Goal: Task Accomplishment & Management: Use online tool/utility

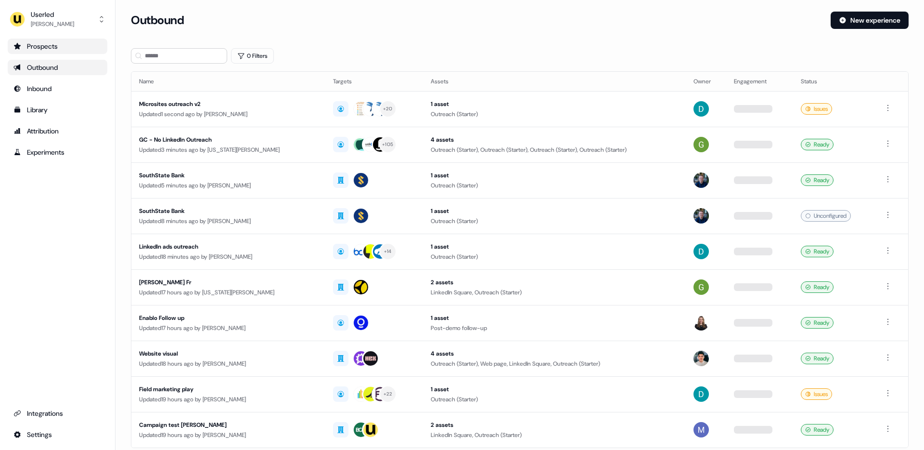
click at [45, 51] on div "Prospects" at bounding box center [57, 46] width 88 height 10
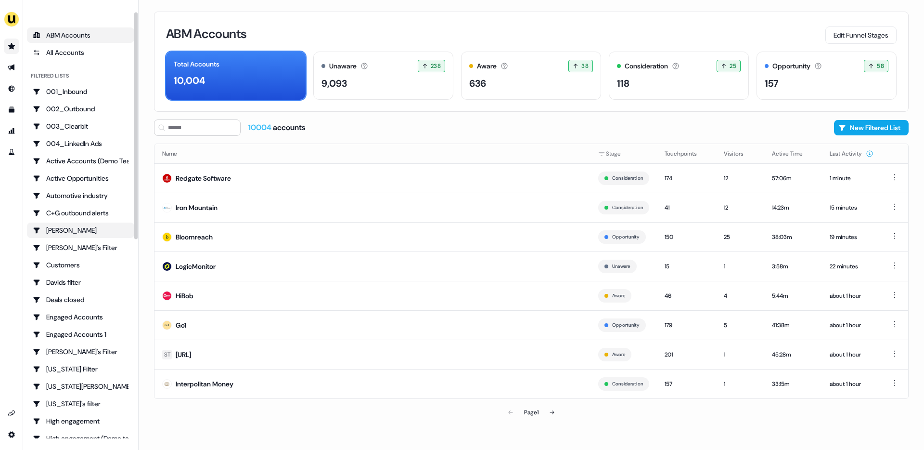
scroll to position [8, 0]
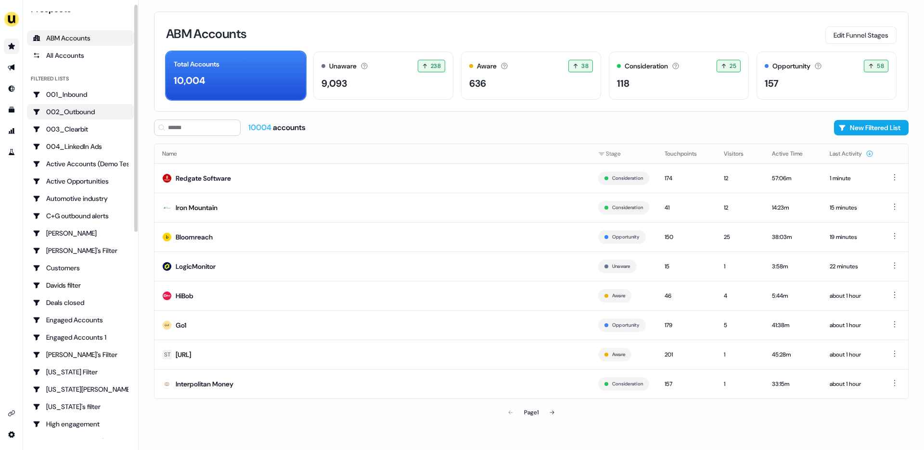
click at [76, 111] on div "002_Outbound" at bounding box center [81, 112] width 96 height 10
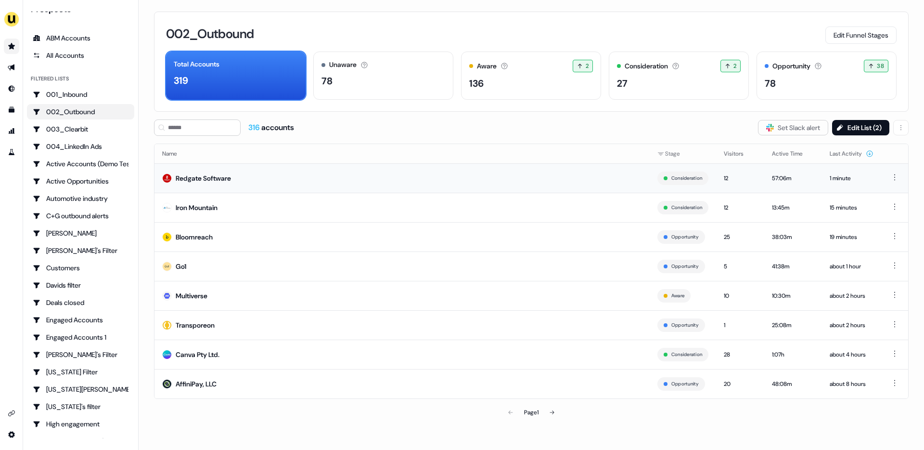
click at [198, 175] on div "Redgate Software" at bounding box center [203, 178] width 55 height 10
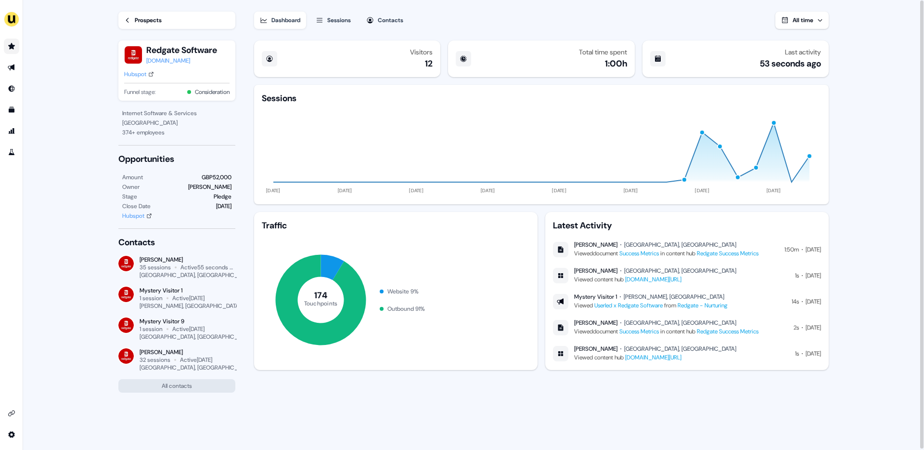
click at [135, 25] on div "Prospects" at bounding box center [148, 20] width 27 height 10
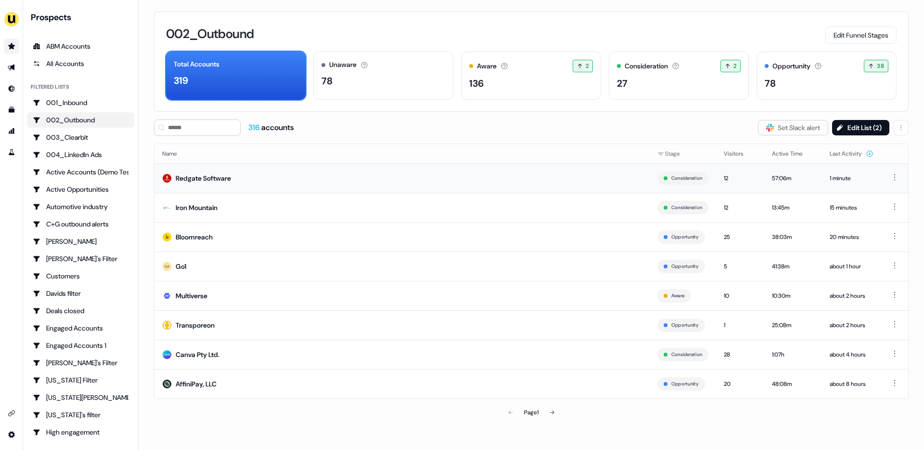
click at [266, 182] on td "Redgate Software" at bounding box center [402, 177] width 495 height 29
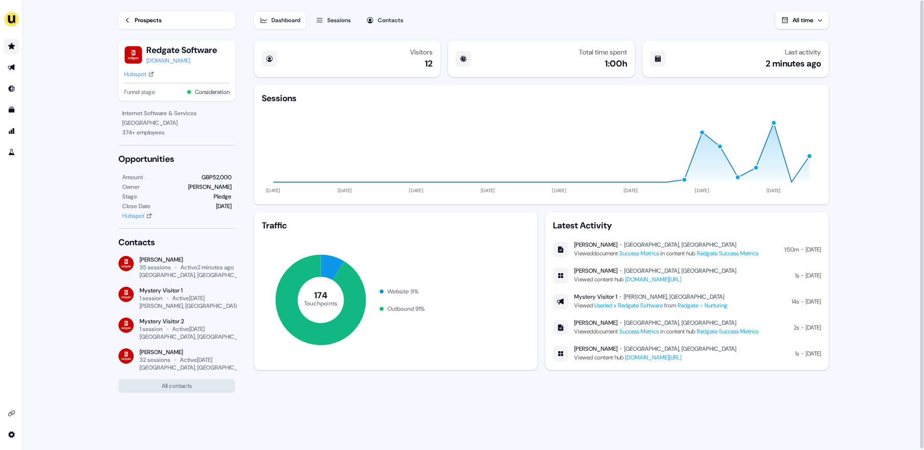
click at [659, 254] on link "Success Metrics" at bounding box center [639, 253] width 39 height 8
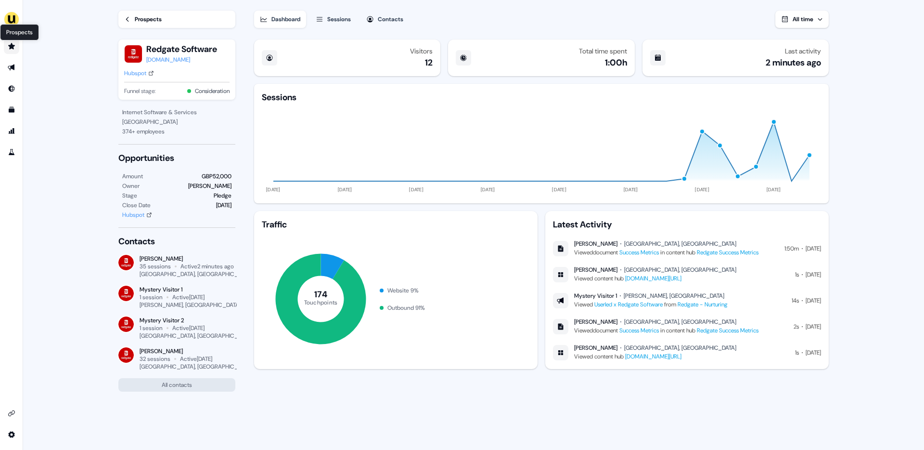
click at [12, 47] on icon "Go to prospects" at bounding box center [11, 46] width 7 height 6
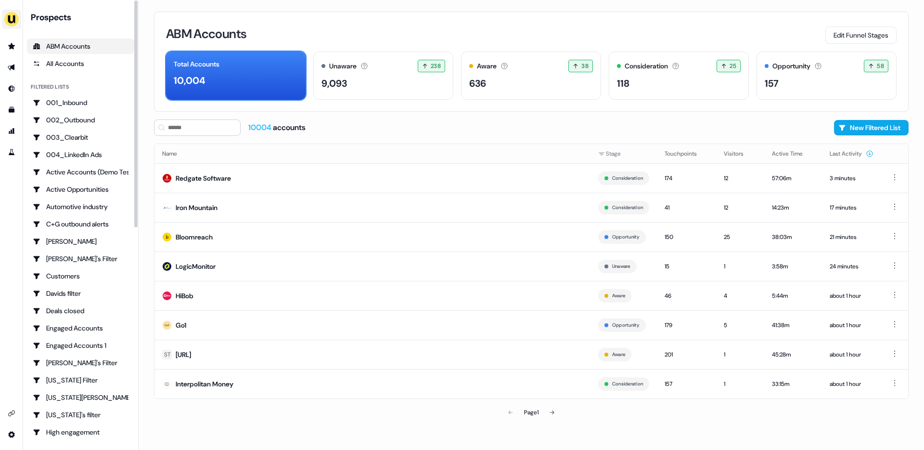
click at [15, 19] on img "side nav menu" at bounding box center [11, 19] width 15 height 15
click at [44, 39] on div "Impersonate (Admin)" at bounding box center [49, 45] width 91 height 17
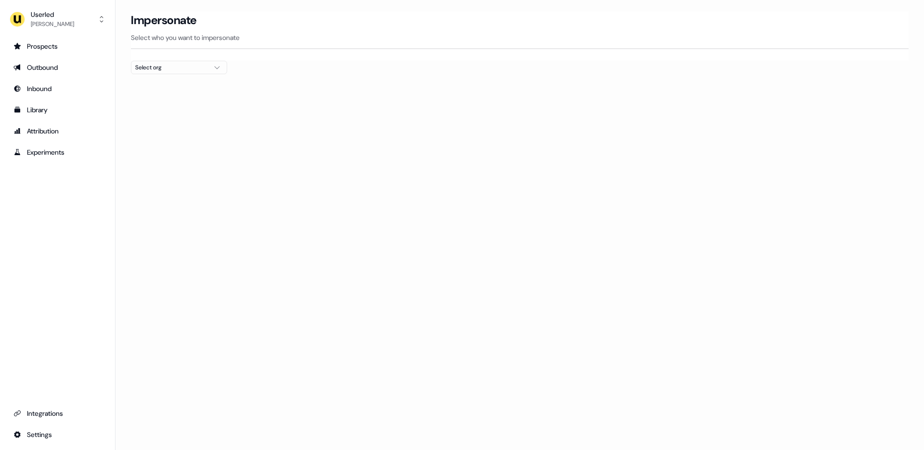
click at [182, 66] on div "Select org" at bounding box center [171, 68] width 72 height 10
type input "***"
click at [172, 107] on div "Kpler" at bounding box center [178, 101] width 95 height 15
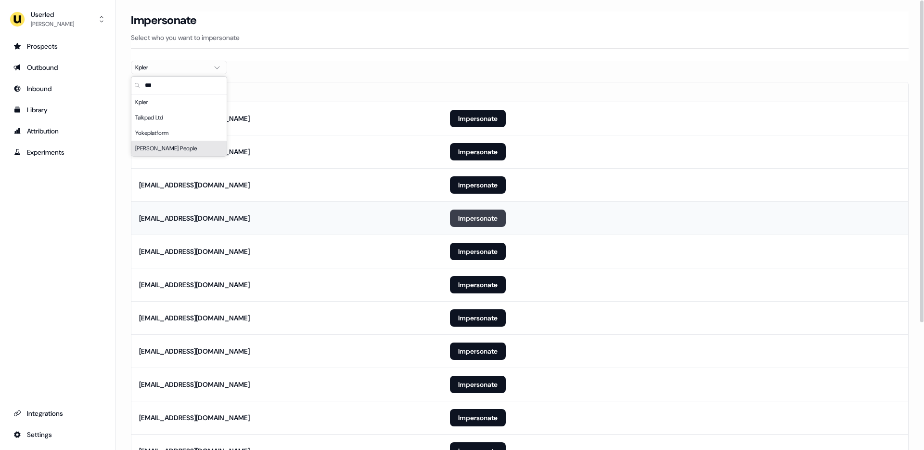
click at [467, 224] on button "Impersonate" at bounding box center [478, 217] width 56 height 17
